Goal: Task Accomplishment & Management: Manage account settings

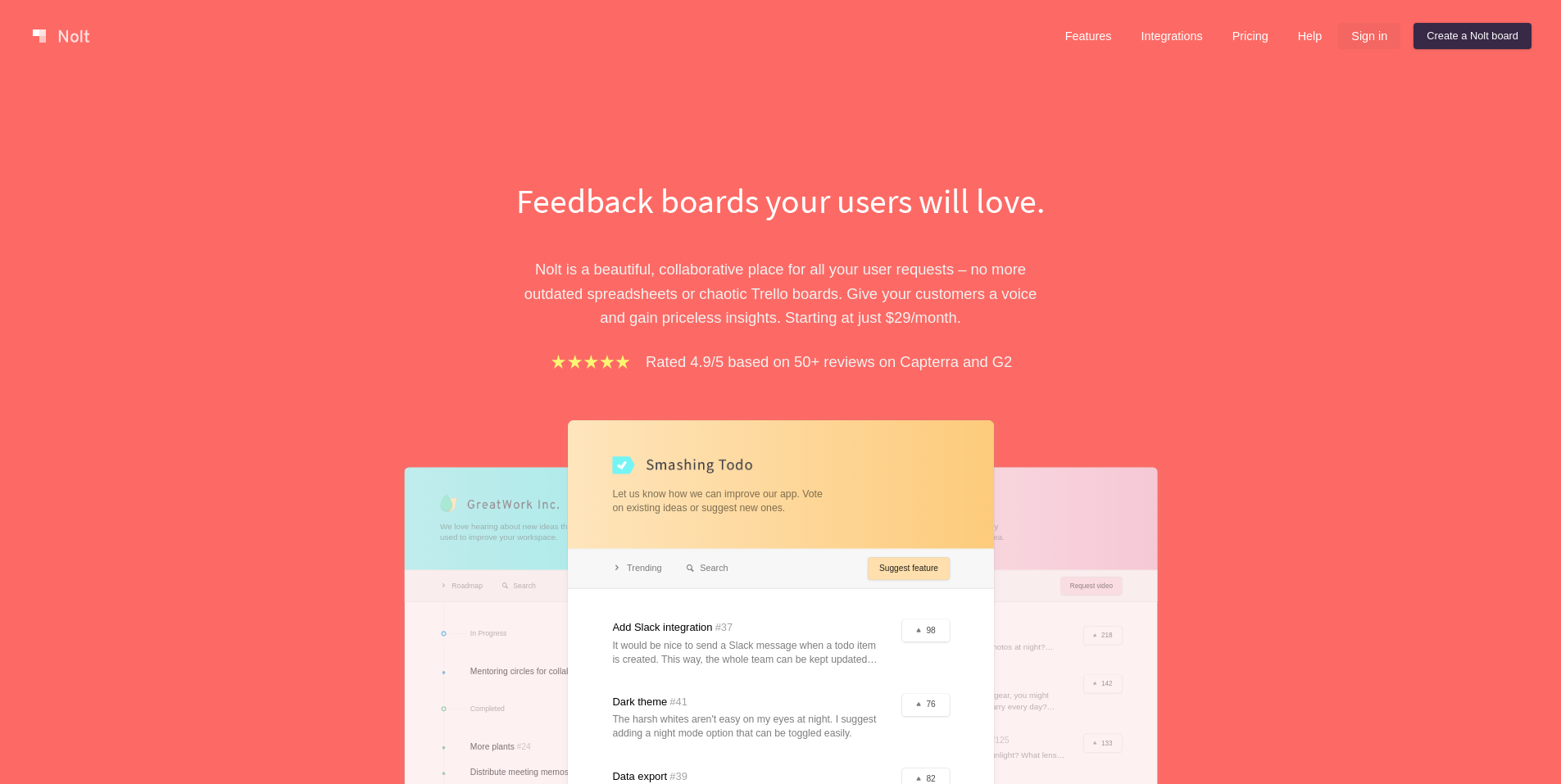
click at [1380, 34] on link "Sign in" at bounding box center [1368, 36] width 62 height 26
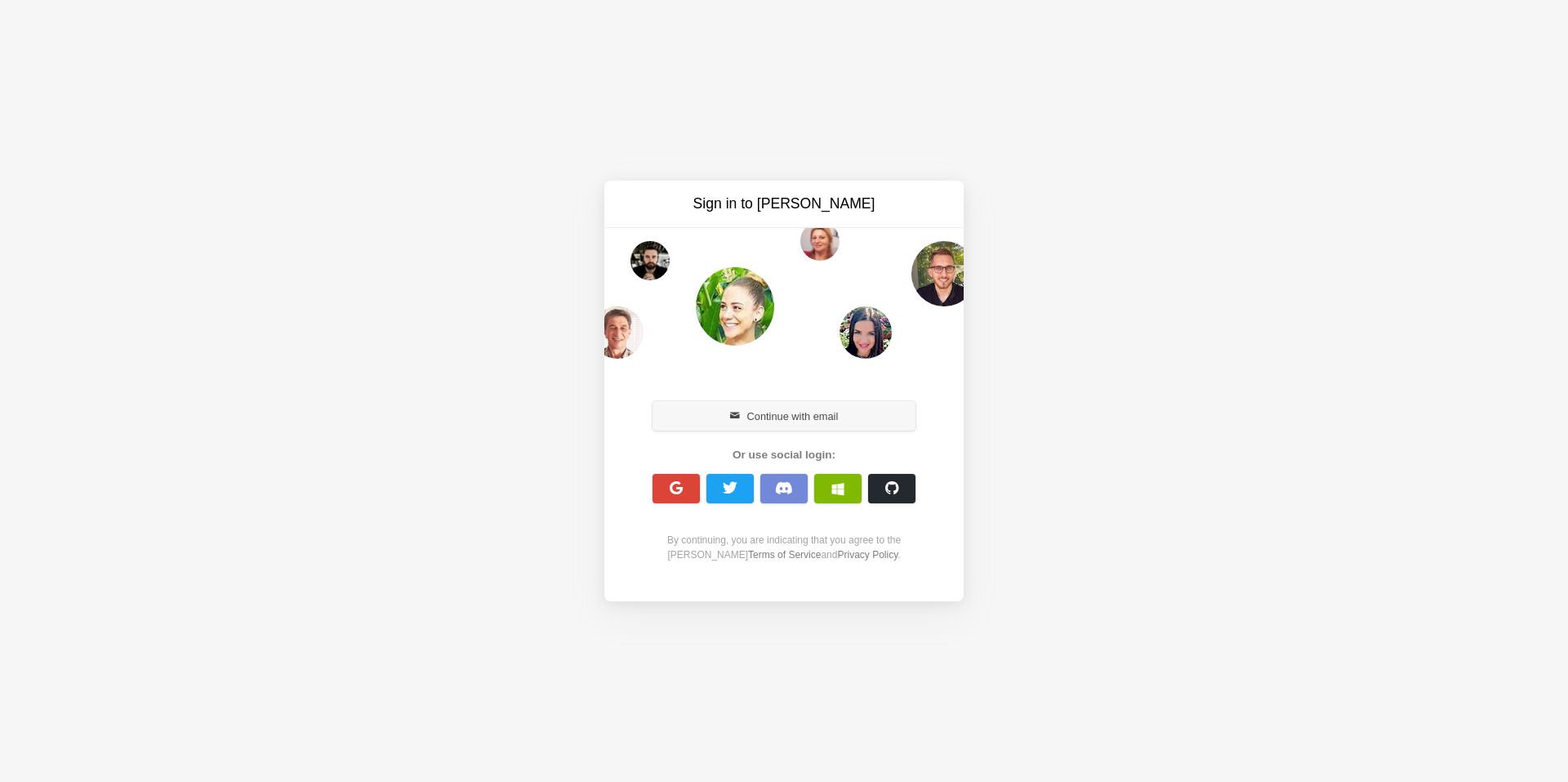
click at [807, 404] on button "Continue with email" at bounding box center [784, 415] width 263 height 30
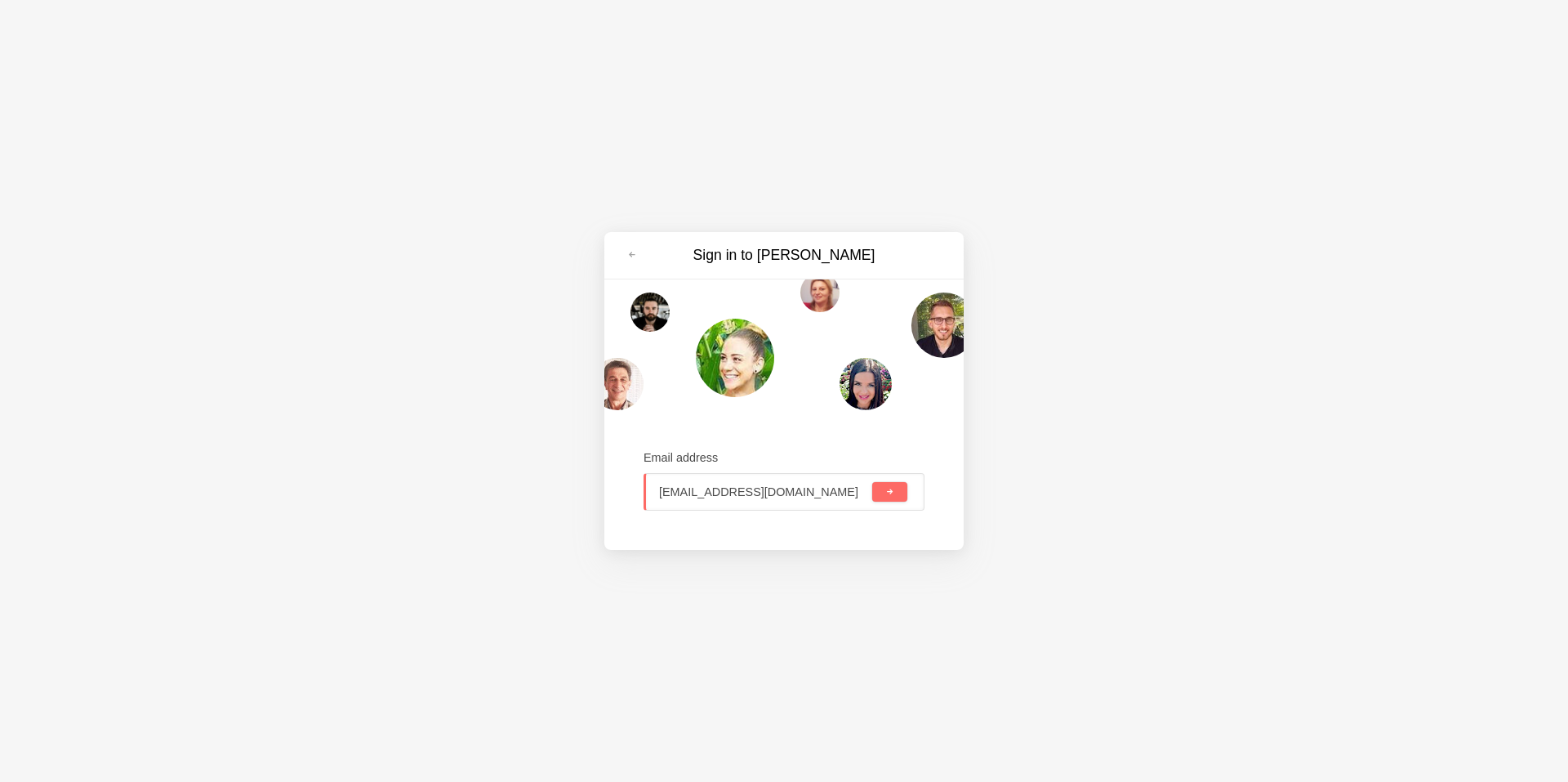
type input "victim0731@gmail.com"
click at [888, 486] on button "submit" at bounding box center [890, 491] width 35 height 19
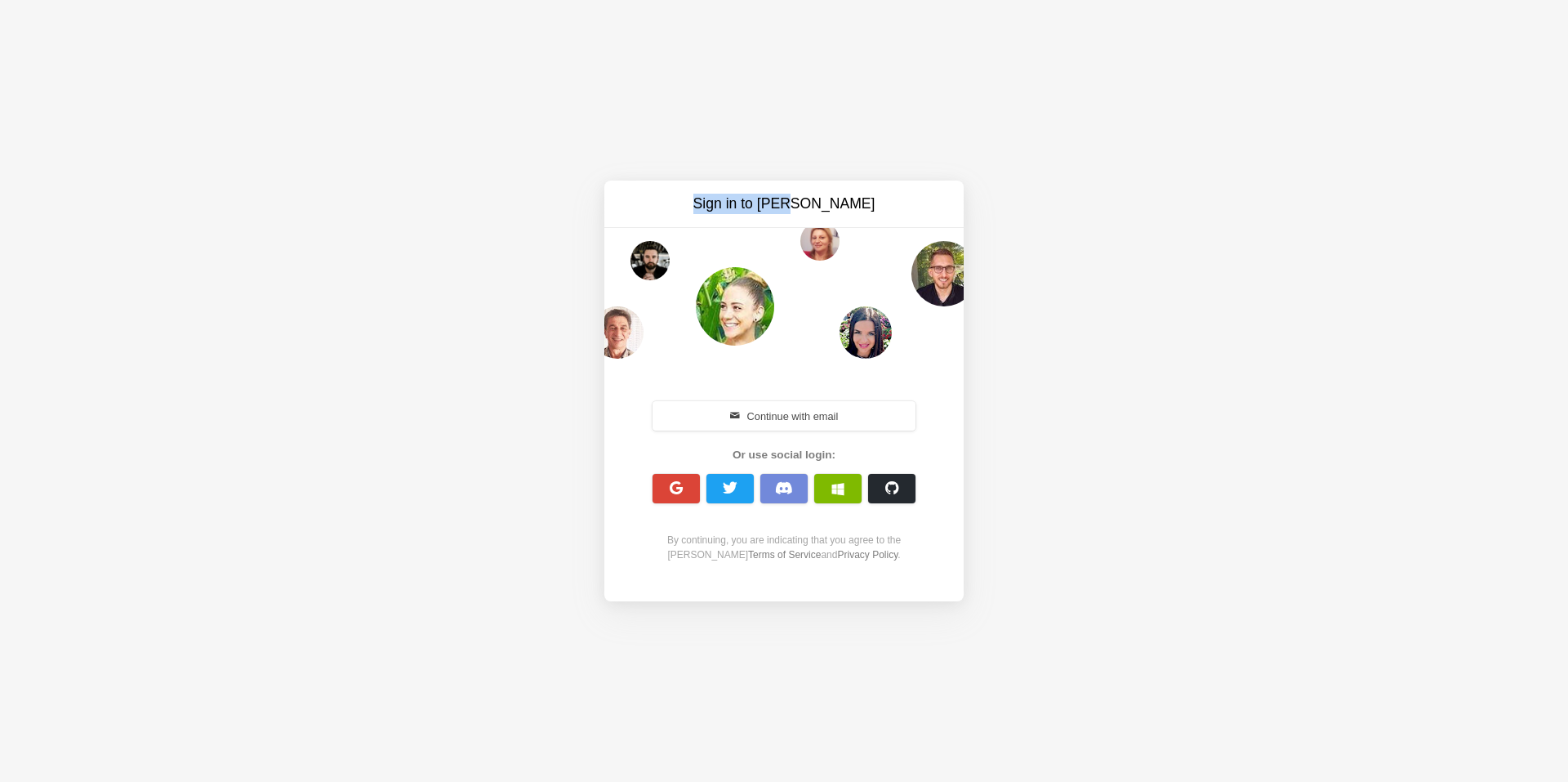
drag, startPoint x: 840, startPoint y: 196, endPoint x: 662, endPoint y: 208, distance: 178.4
click at [662, 208] on h3 "Sign in to [PERSON_NAME]" at bounding box center [784, 204] width 274 height 20
